Goal: Navigation & Orientation: Find specific page/section

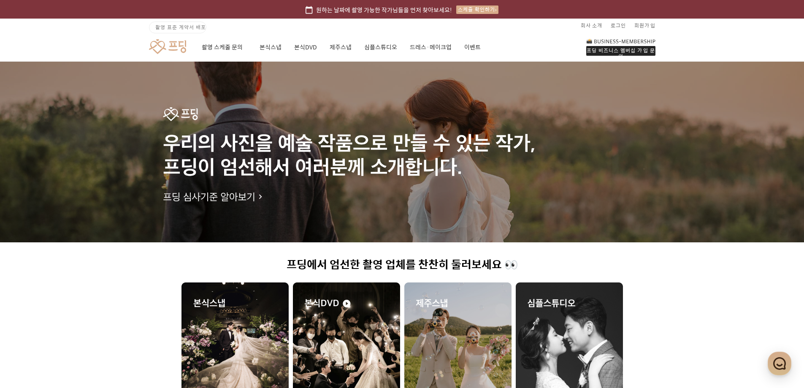
click at [592, 46] on div "프딩 비즈니스 멤버십 가입 문의" at bounding box center [620, 51] width 69 height 10
click at [468, 40] on link "이벤트" at bounding box center [472, 47] width 16 height 29
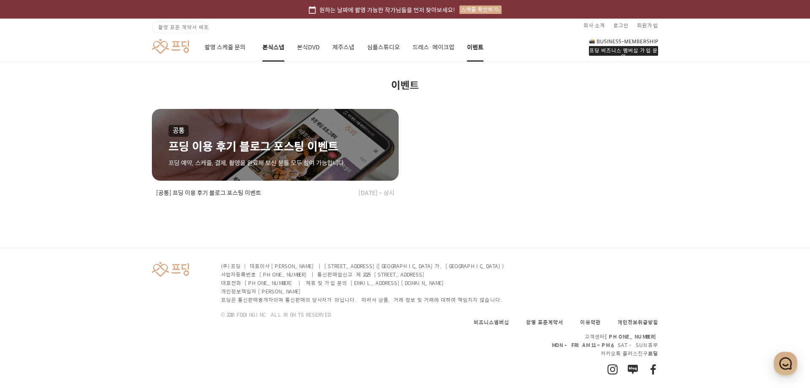
click at [279, 41] on link "본식스냅" at bounding box center [273, 47] width 22 height 29
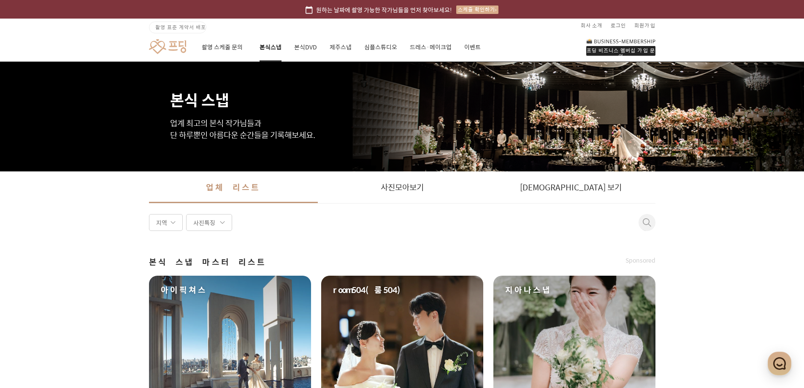
click at [176, 49] on link at bounding box center [167, 47] width 37 height 16
